Goal: Find specific page/section

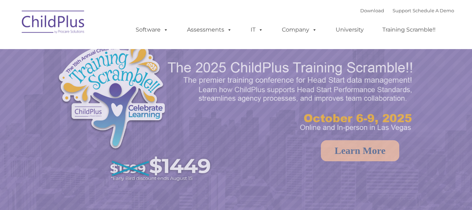
scroll to position [60, 0]
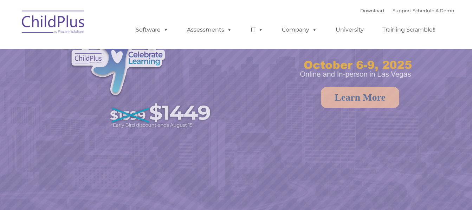
select select "MEDIUM"
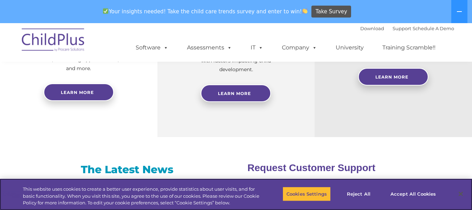
scroll to position [83, 0]
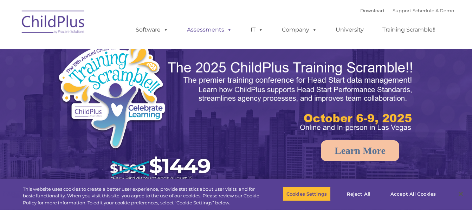
select select "MEDIUM"
drag, startPoint x: 471, startPoint y: 16, endPoint x: 473, endPoint y: 34, distance: 17.7
click at [357, 196] on button "Reject All" at bounding box center [358, 194] width 44 height 15
